Goal: Book appointment/travel/reservation

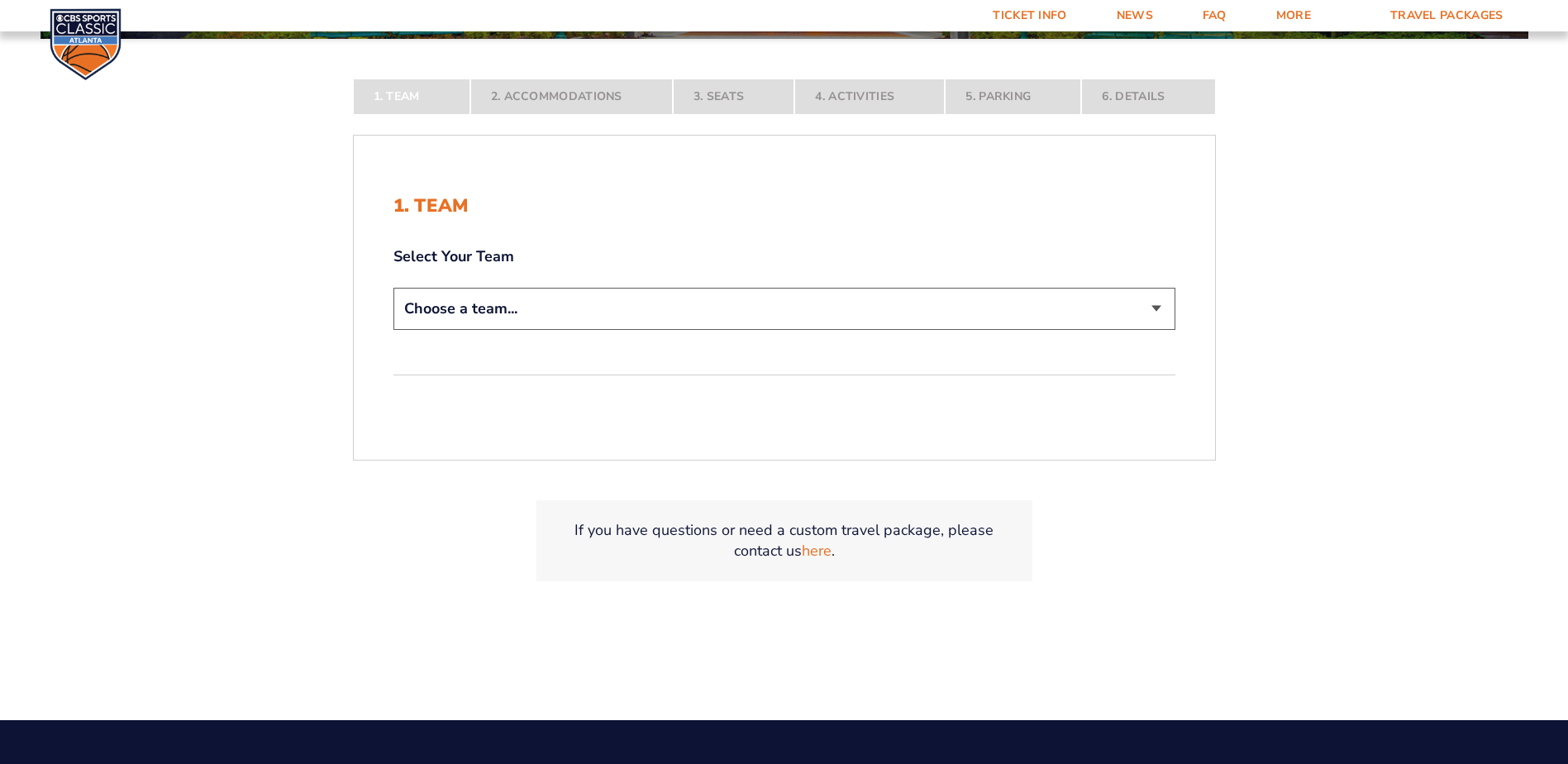
scroll to position [413, 0]
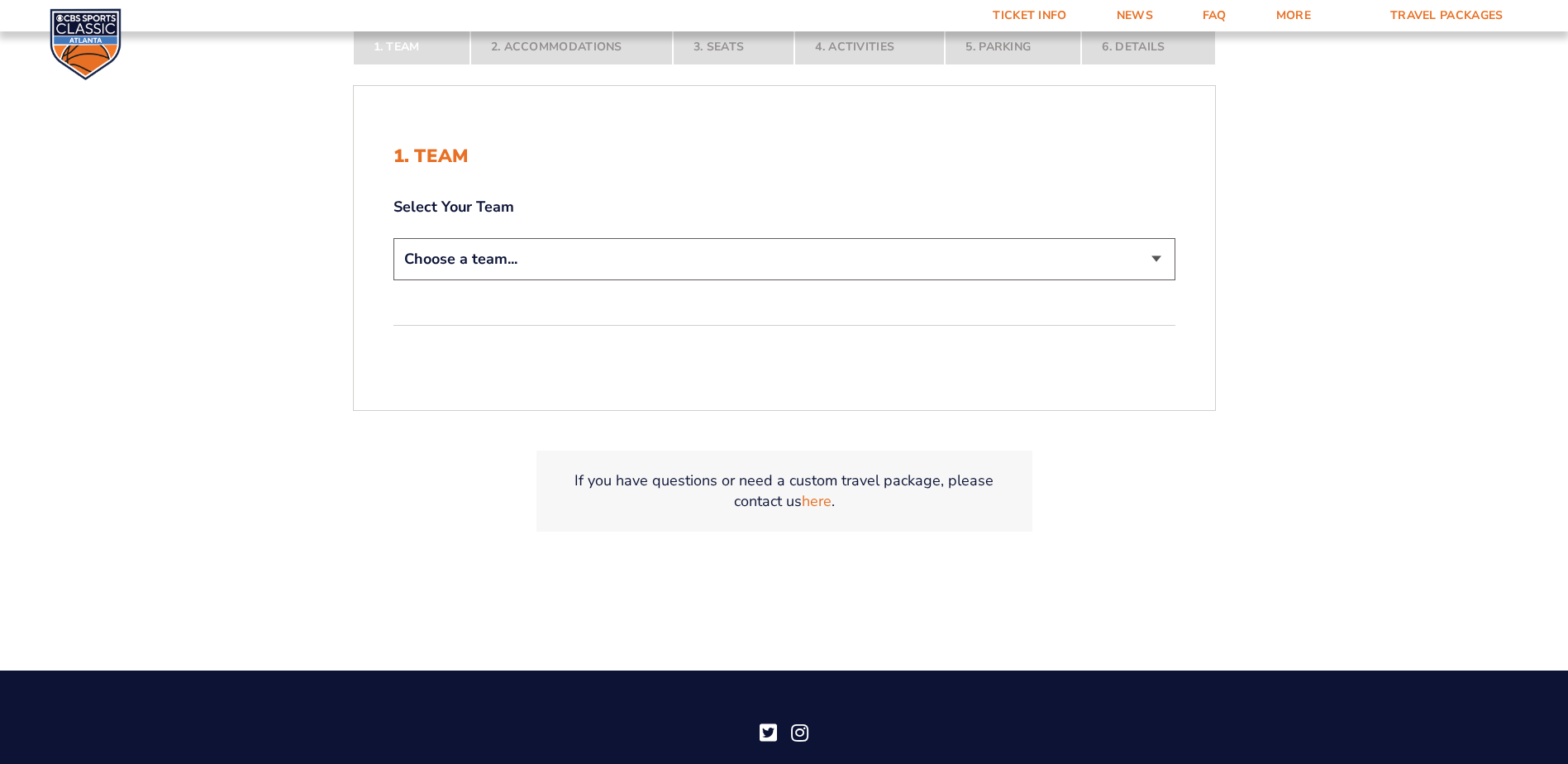
click at [530, 266] on select "Choose a team... [US_STATE] Wildcats [US_STATE] State Buckeyes [US_STATE] Tar H…" at bounding box center [784, 259] width 783 height 43
select select "12956"
click at [393, 238] on select "Choose a team... [US_STATE] Wildcats [US_STATE] State Buckeyes [US_STATE] Tar H…" at bounding box center [784, 259] width 783 height 43
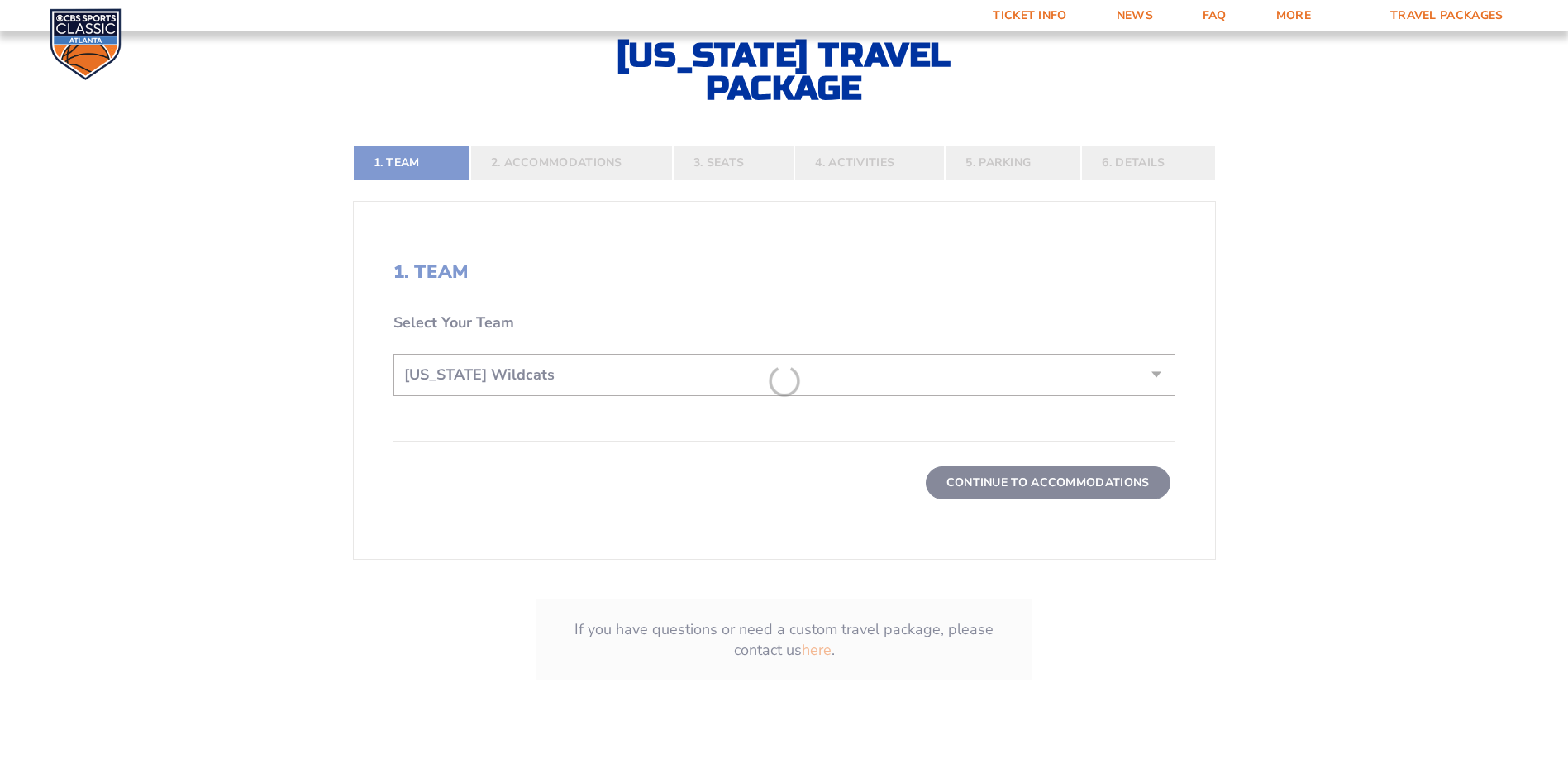
scroll to position [529, 0]
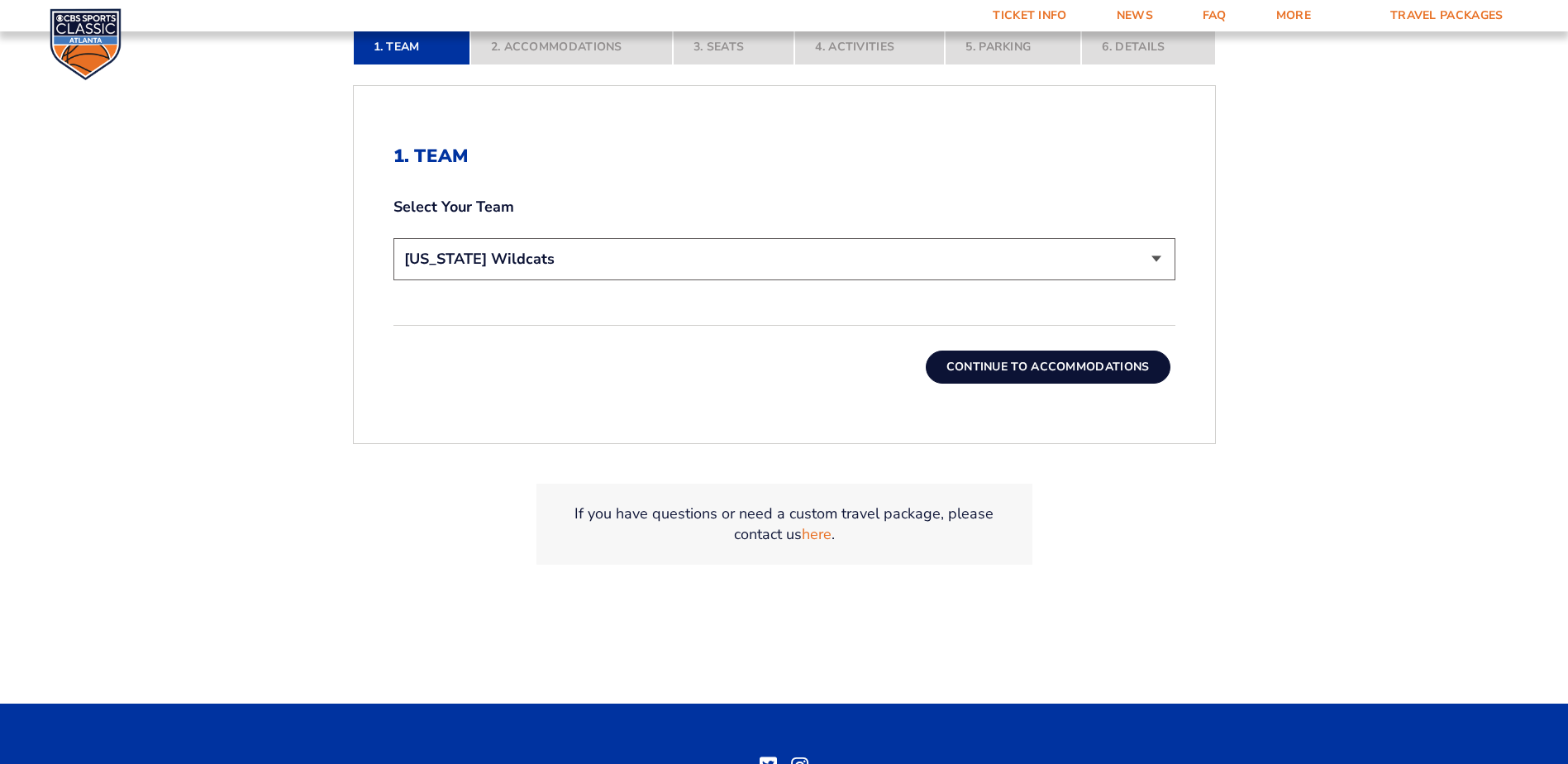
click at [1074, 378] on button "Continue To Accommodations" at bounding box center [1048, 367] width 245 height 33
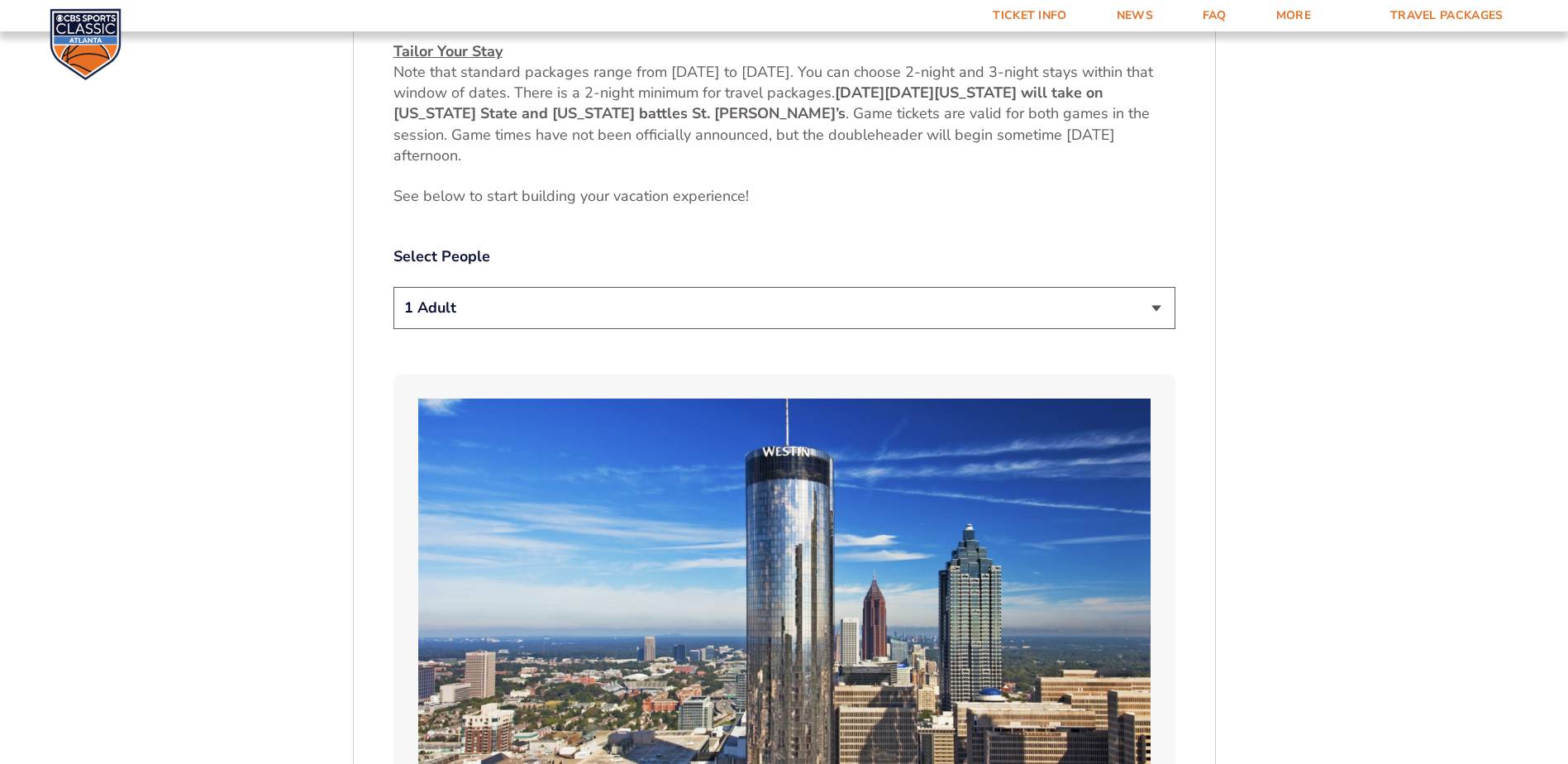
scroll to position [858, 0]
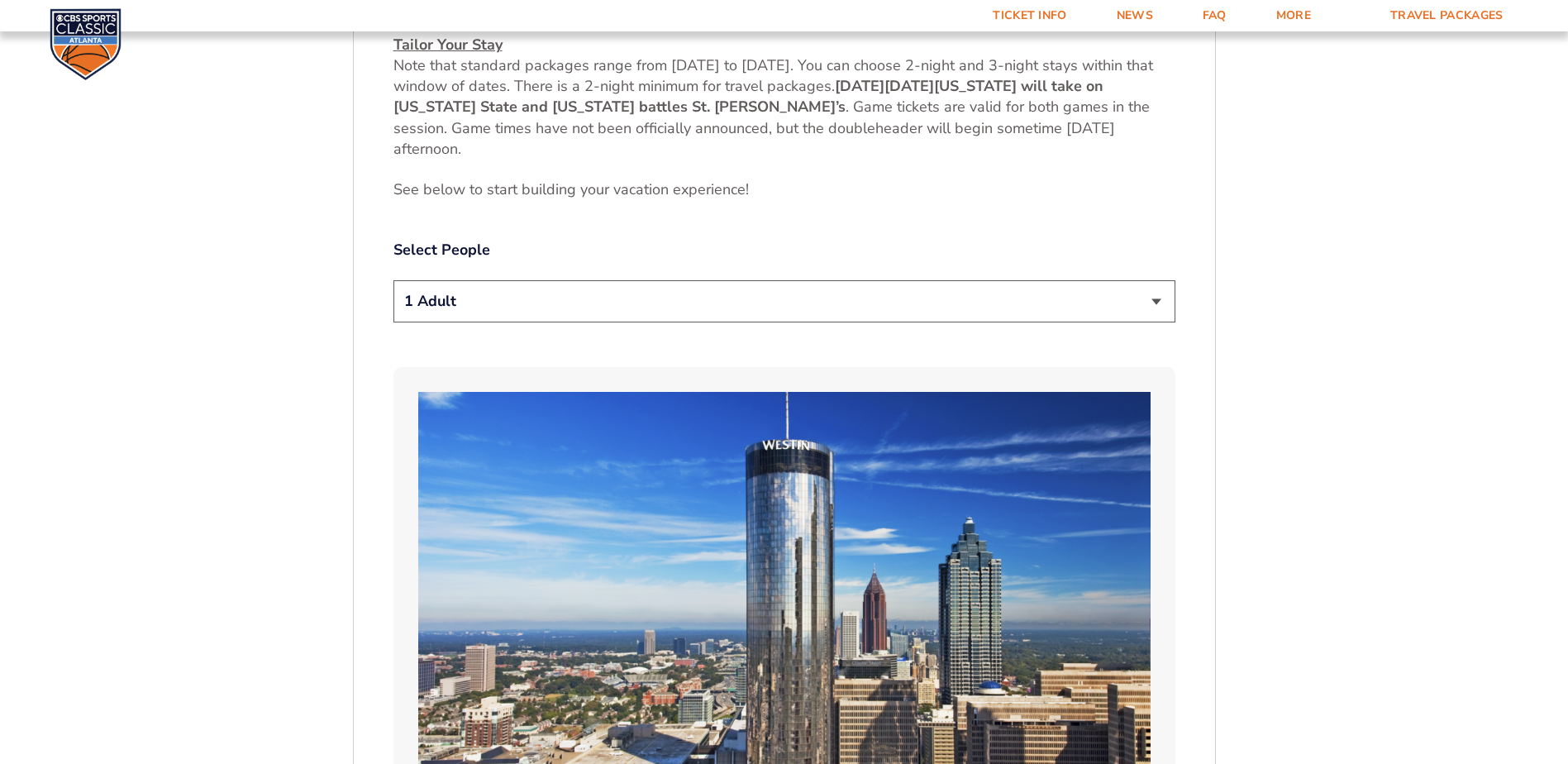
click at [439, 290] on select "1 Adult 2 Adults 3 Adults 4 Adults 2 Adults + 1 Child 2 Adults + 2 Children 2 A…" at bounding box center [784, 301] width 783 height 43
select select "2 Adults"
click at [393, 280] on select "1 Adult 2 Adults 3 Adults 4 Adults 2 Adults + 1 Child 2 Adults + 2 Children 2 A…" at bounding box center [784, 301] width 783 height 43
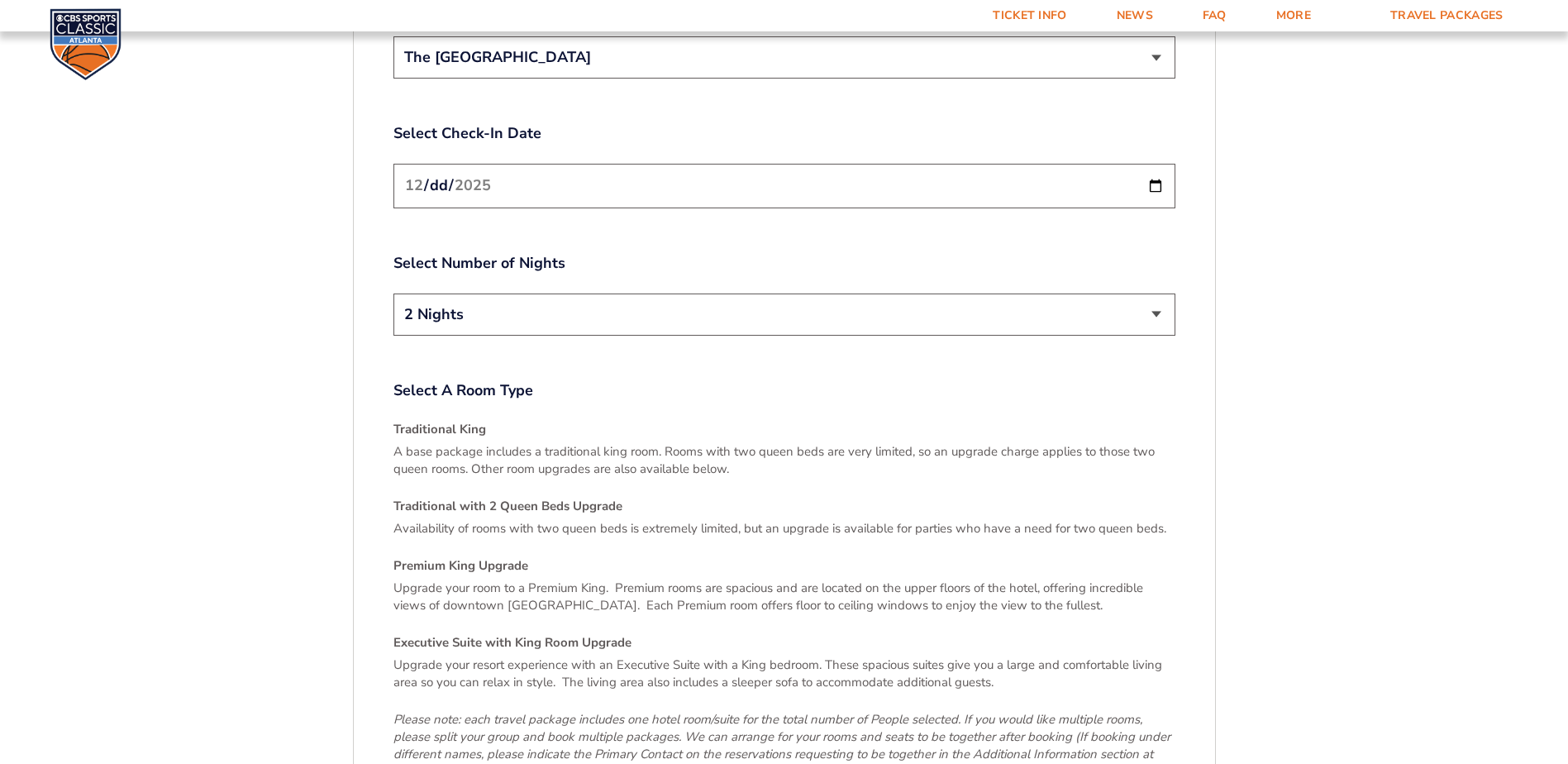
scroll to position [2150, 0]
click at [543, 303] on select "2 Nights 3 Nights" at bounding box center [784, 313] width 783 height 43
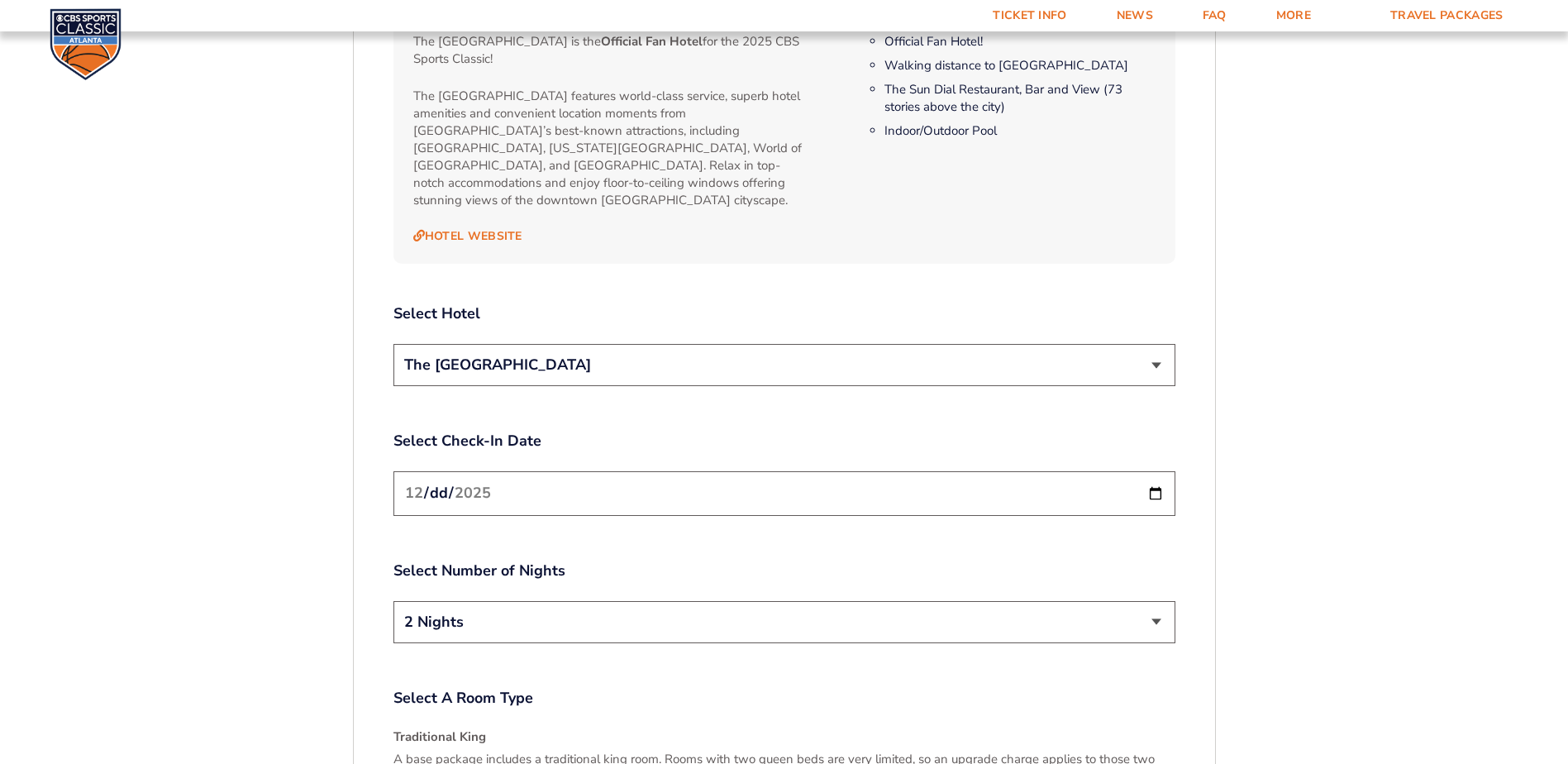
scroll to position [1809, 0]
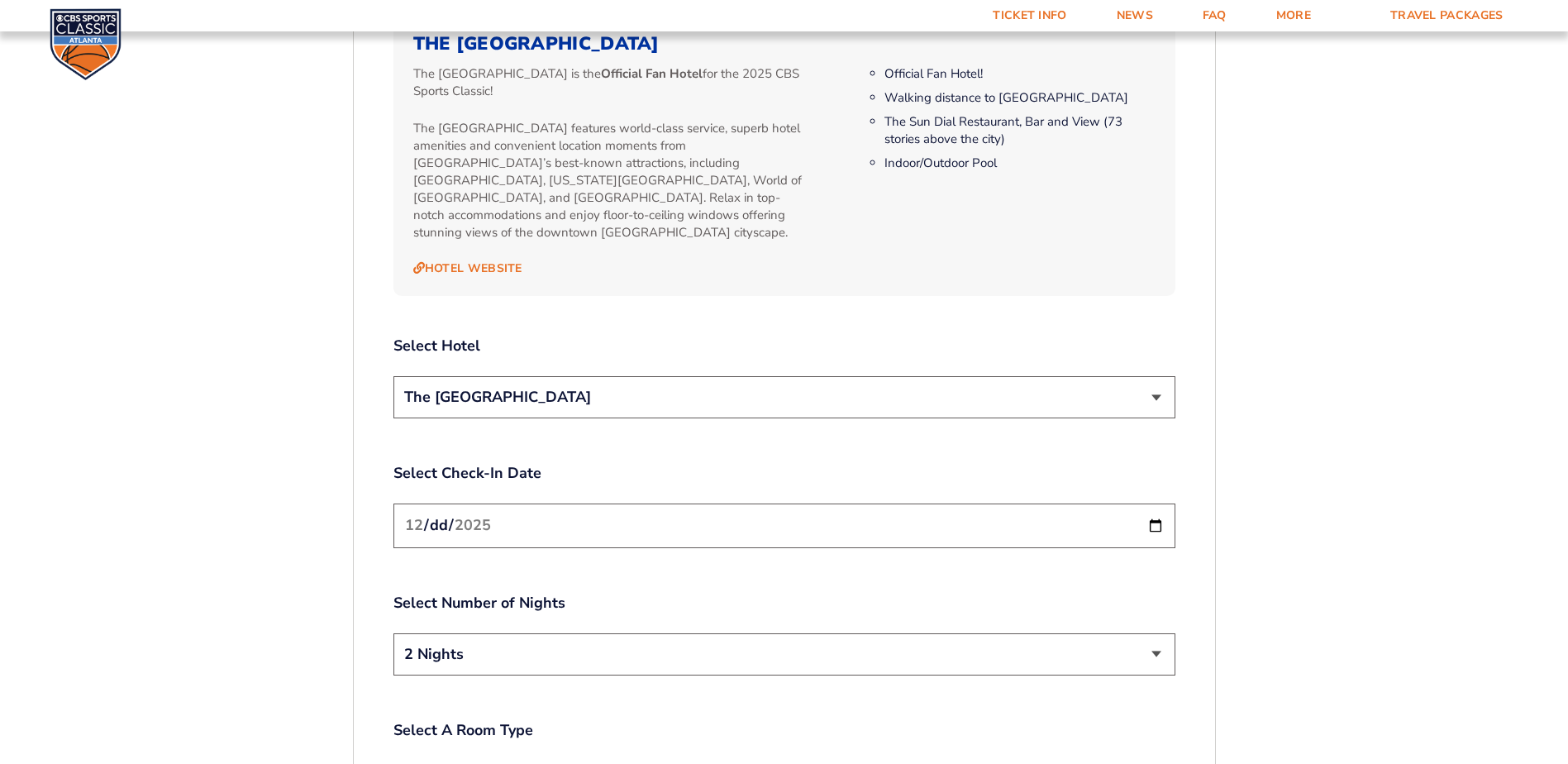
click at [513, 385] on select "The [GEOGRAPHIC_DATA]" at bounding box center [784, 397] width 783 height 43
